Goal: Information Seeking & Learning: Learn about a topic

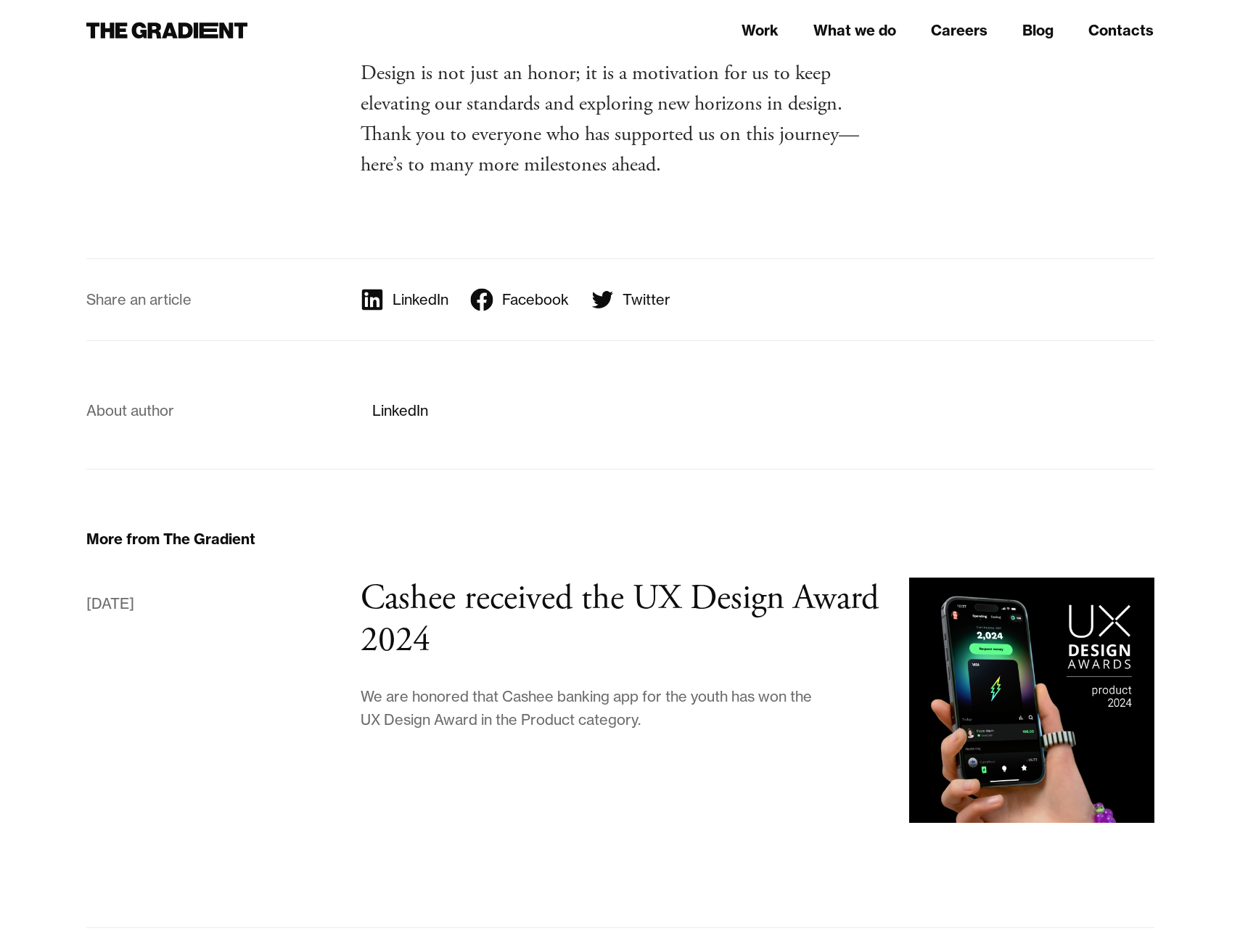
scroll to position [2678, 0]
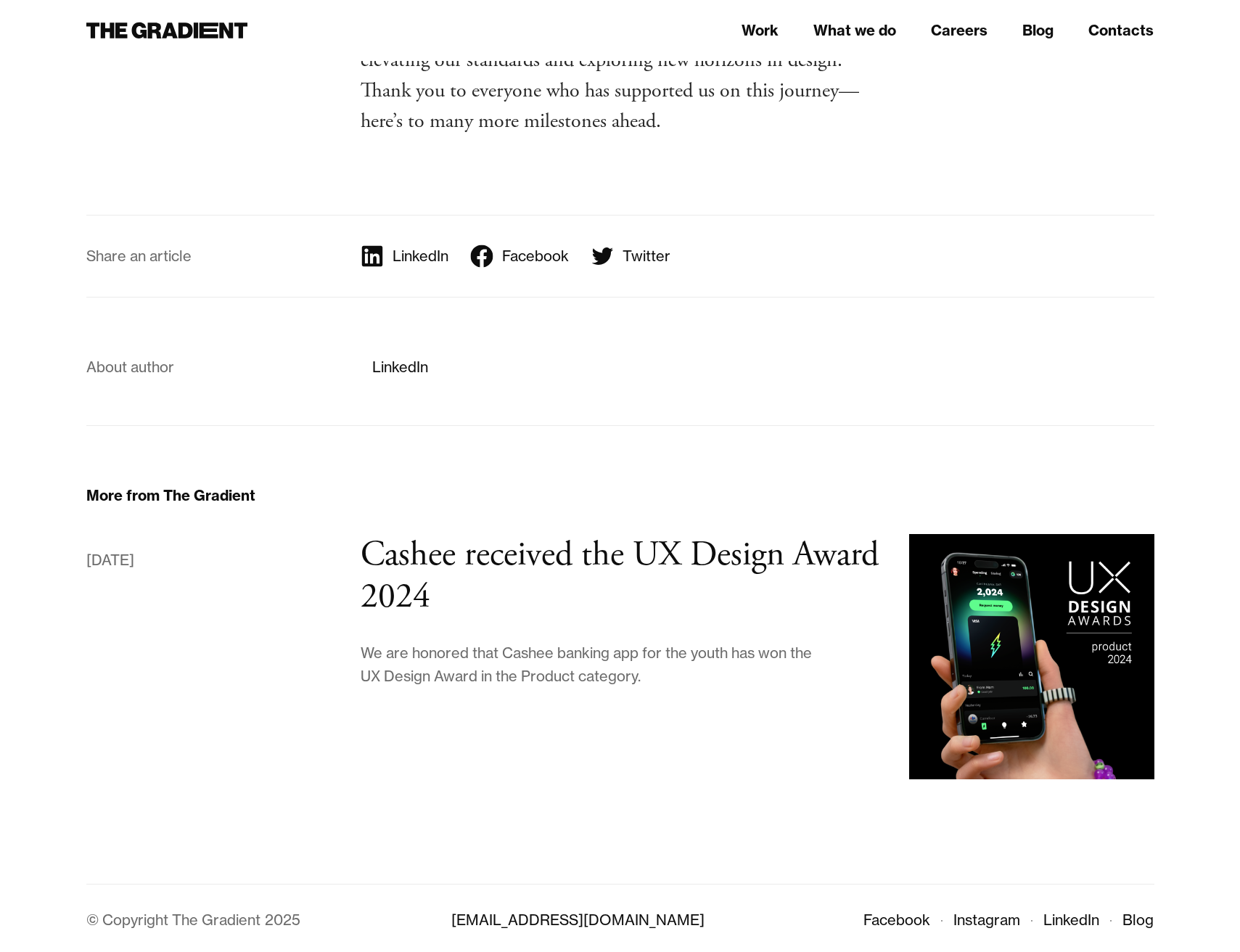
click at [453, 316] on div "About author LinkedIn" at bounding box center [620, 361] width 1068 height 128
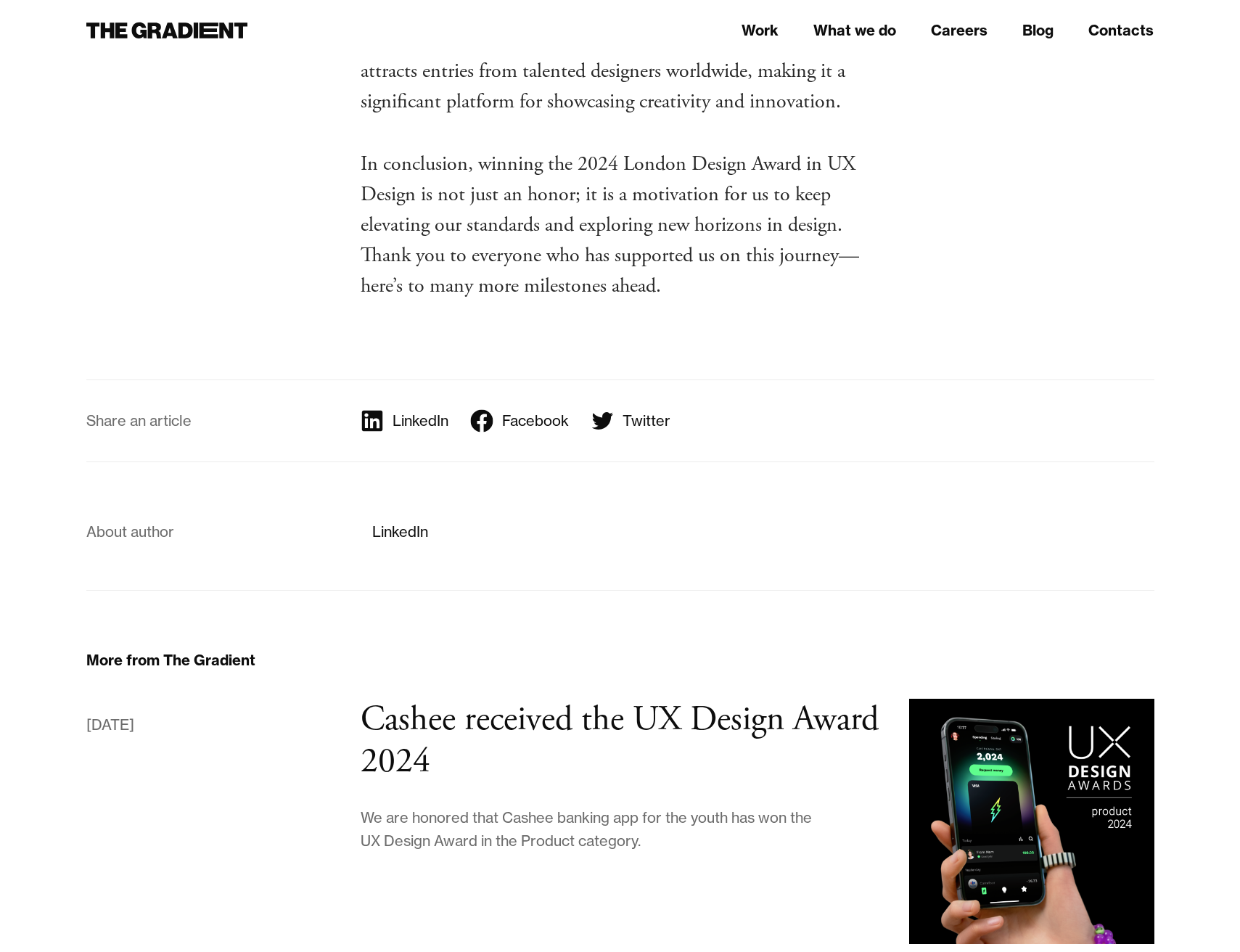
scroll to position [2681, 0]
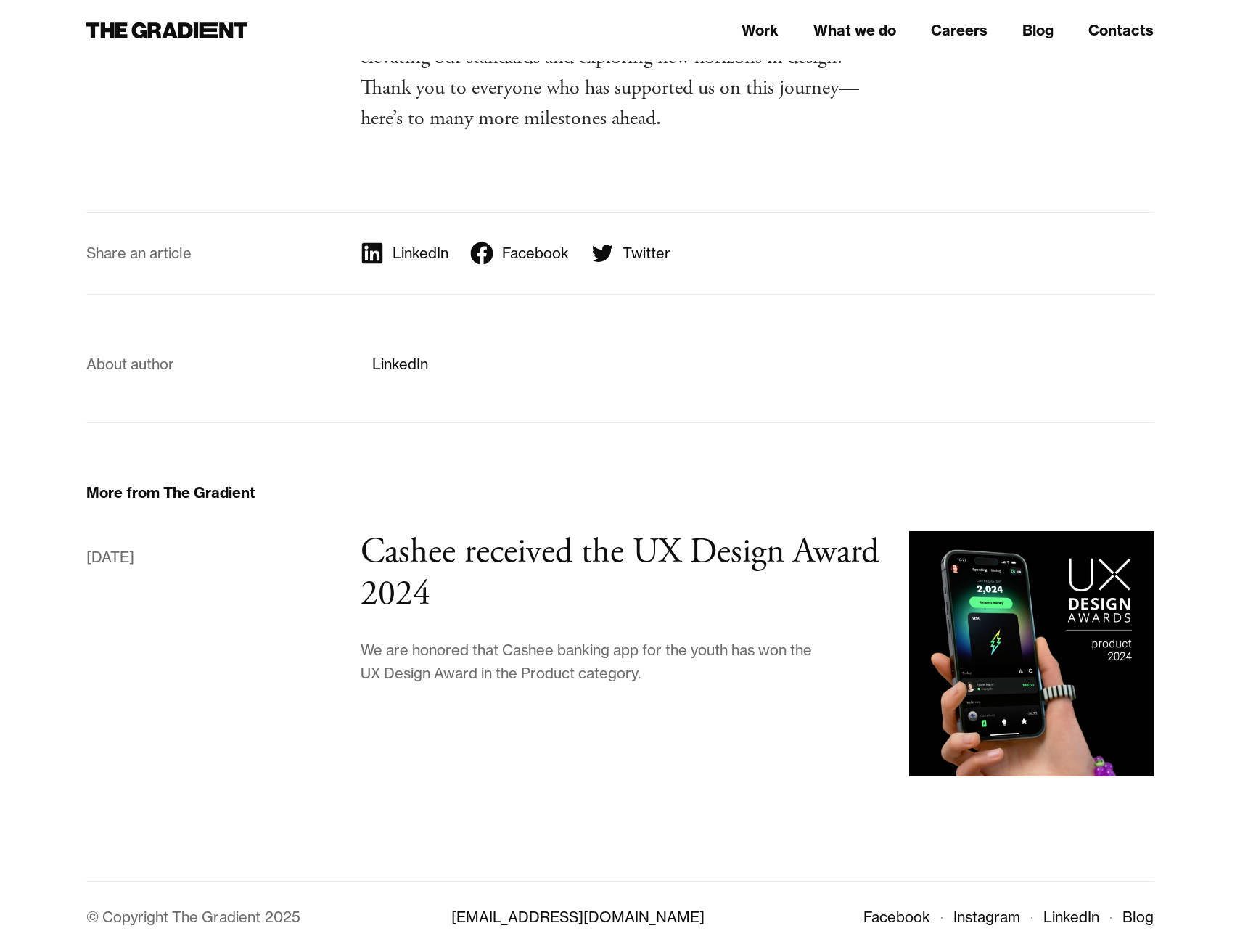
click at [492, 402] on div "About author LinkedIn" at bounding box center [620, 358] width 1068 height 128
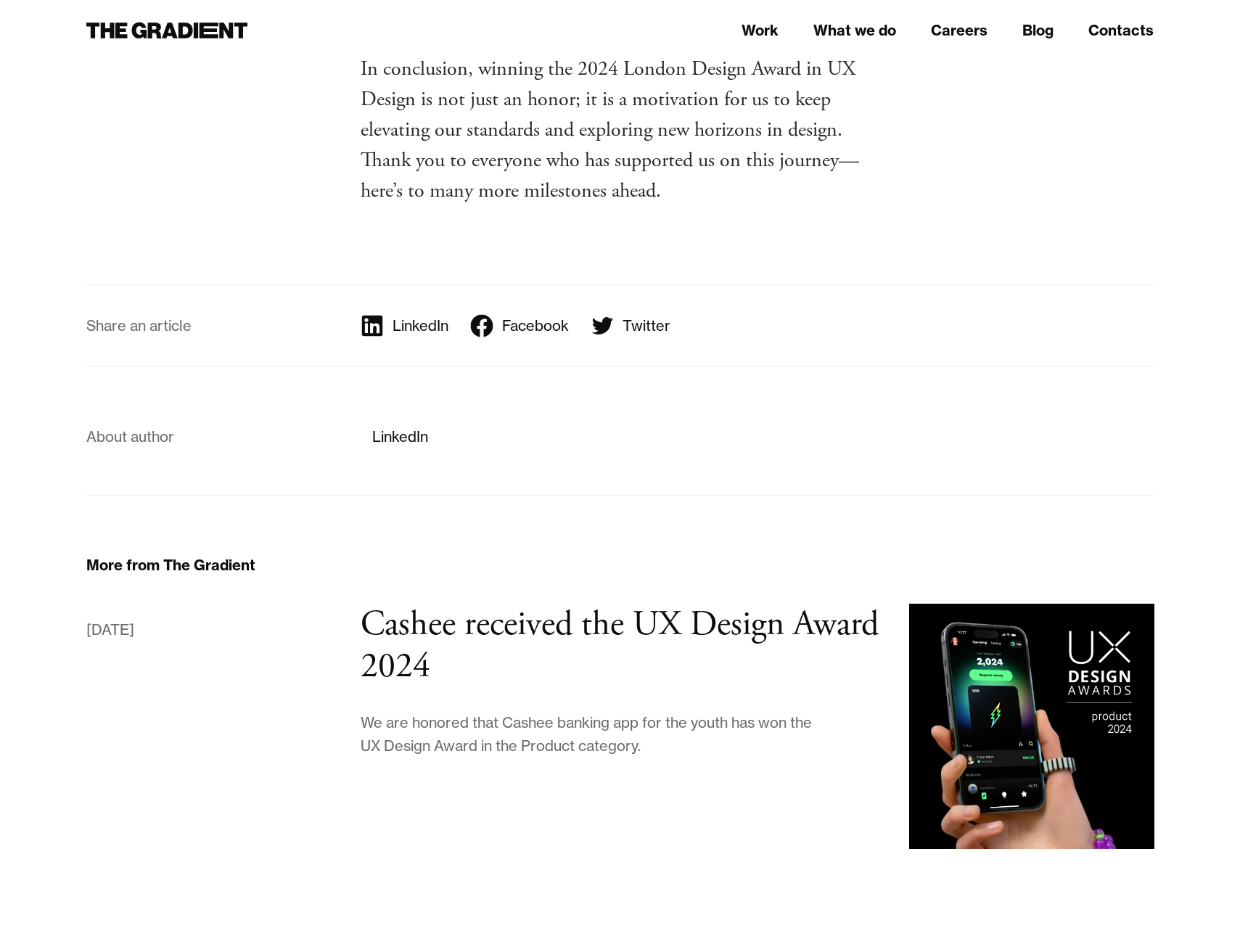
scroll to position [2559, 0]
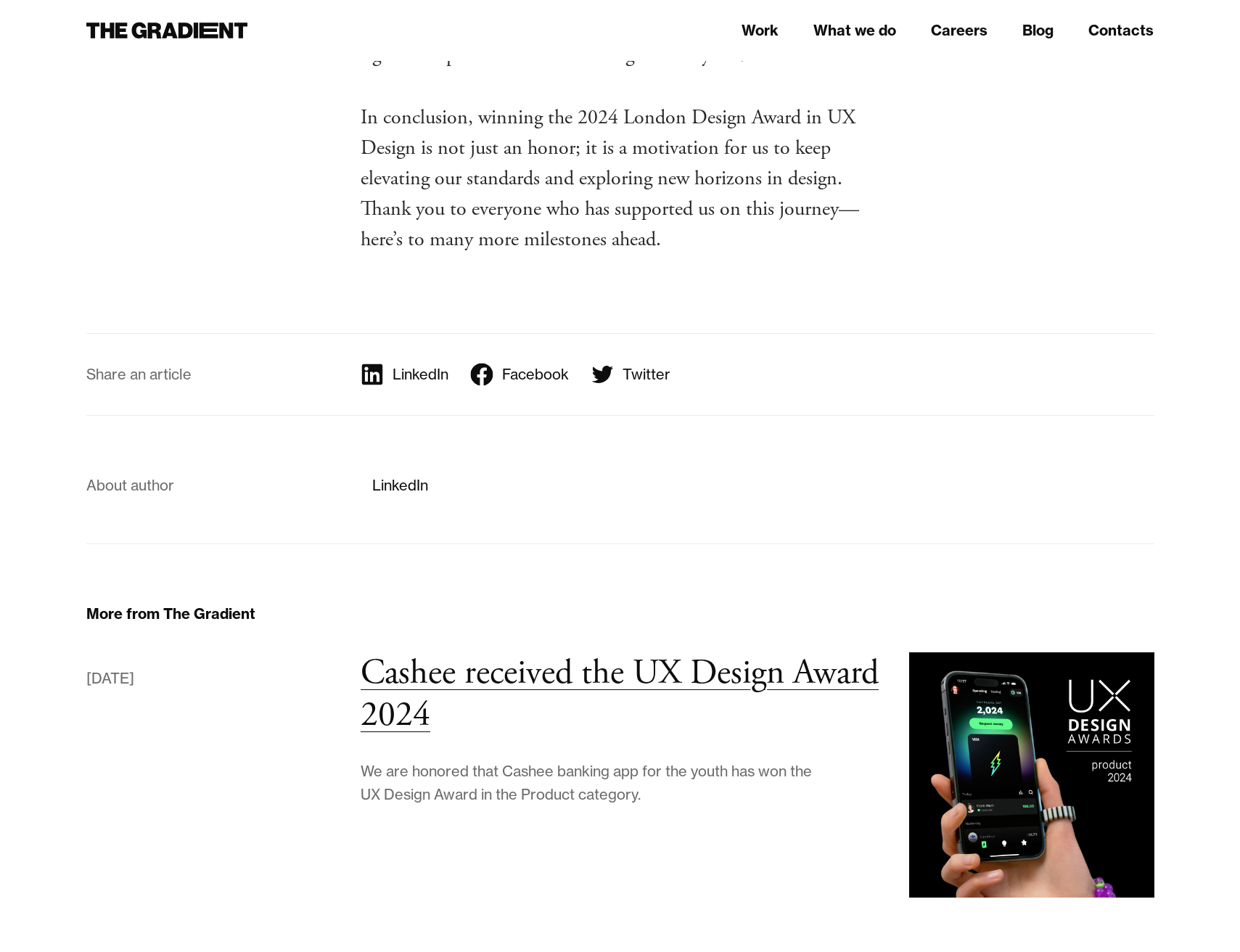
click at [569, 688] on h3 "Cashee received the UX Design Award 2024" at bounding box center [620, 693] width 518 height 86
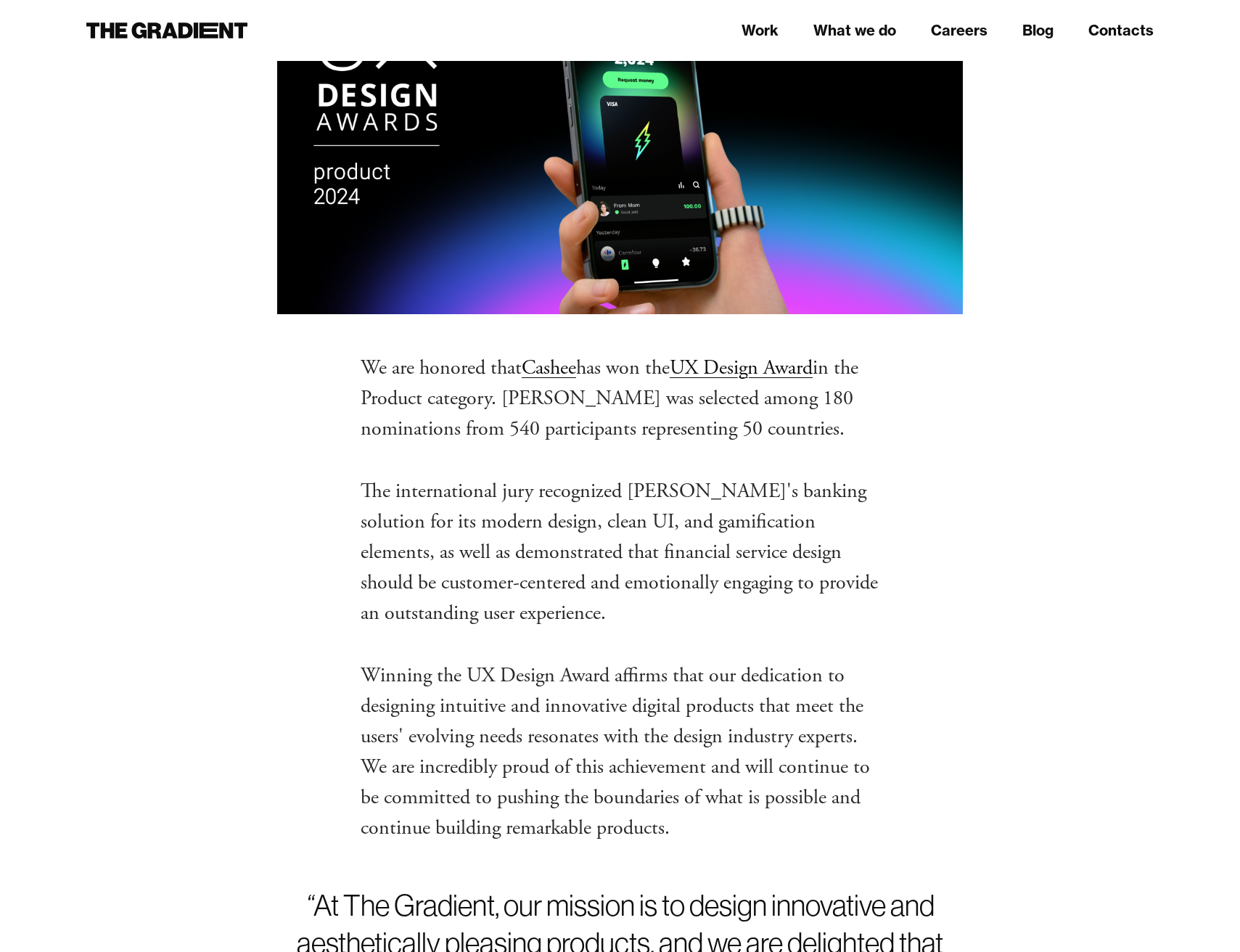
scroll to position [436, 0]
